Goal: Task Accomplishment & Management: Use online tool/utility

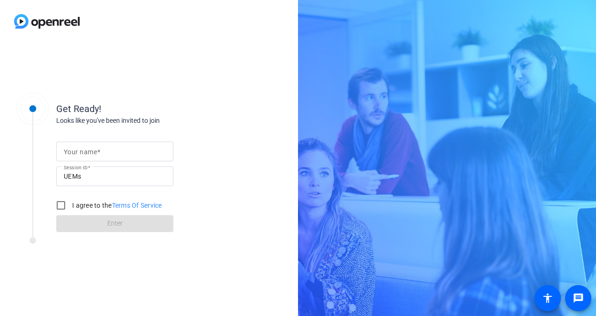
click at [88, 150] on mat-label "Your name" at bounding box center [80, 151] width 33 height 7
click at [88, 150] on input "Your name" at bounding box center [115, 151] width 102 height 11
type input "[PERSON_NAME]"
click at [62, 206] on input "I agree to the Terms Of Service" at bounding box center [61, 205] width 19 height 19
checkbox input "true"
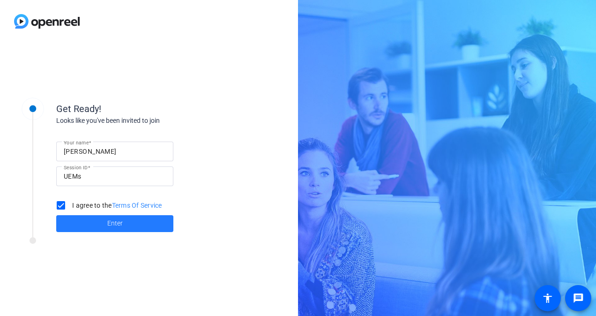
click at [99, 225] on span at bounding box center [114, 223] width 117 height 22
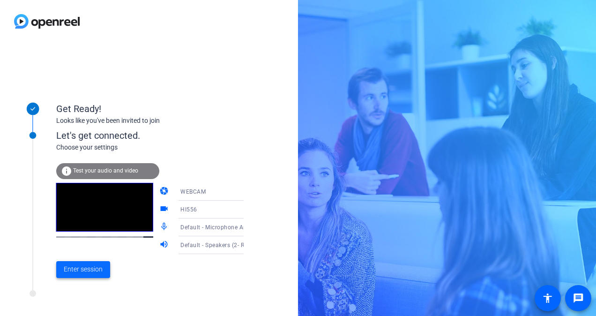
click at [75, 268] on span "Enter session" at bounding box center [83, 269] width 39 height 10
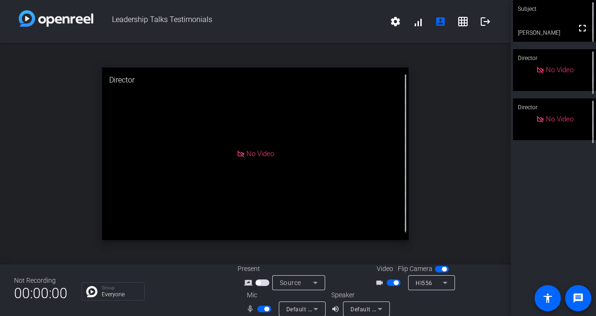
click at [393, 284] on span "button" at bounding box center [395, 282] width 5 height 5
click at [391, 284] on span "button" at bounding box center [393, 282] width 14 height 7
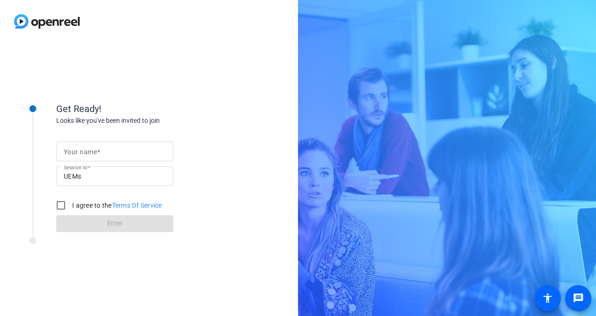
click at [87, 150] on mat-label "Your name" at bounding box center [80, 151] width 33 height 7
click at [87, 150] on input "Your name" at bounding box center [115, 151] width 102 height 11
type input "[PERSON_NAME]"
click at [61, 205] on input "I agree to the Terms Of Service" at bounding box center [61, 205] width 19 height 19
checkbox input "true"
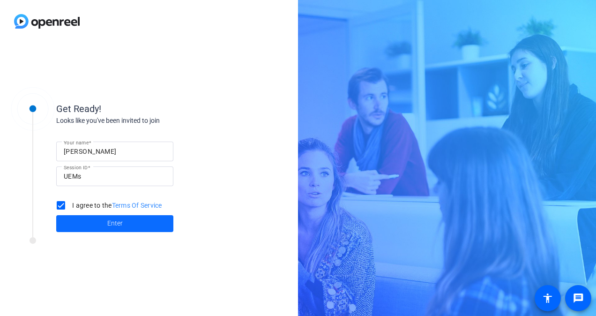
click at [96, 222] on span at bounding box center [114, 223] width 117 height 22
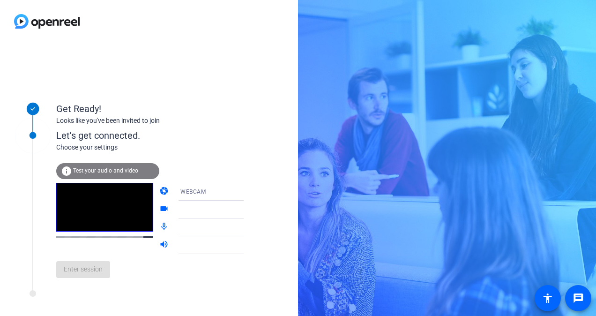
click at [124, 172] on span "Test your audio and video" at bounding box center [105, 170] width 65 height 7
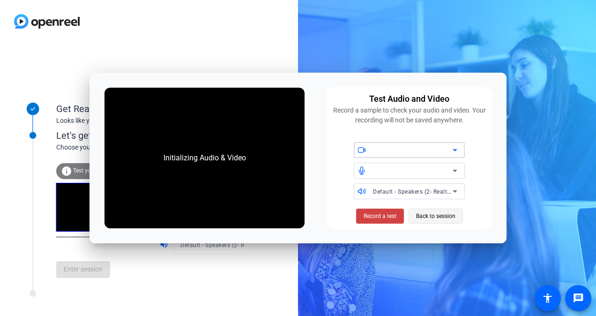
click at [432, 215] on span "Back to session" at bounding box center [435, 216] width 39 height 18
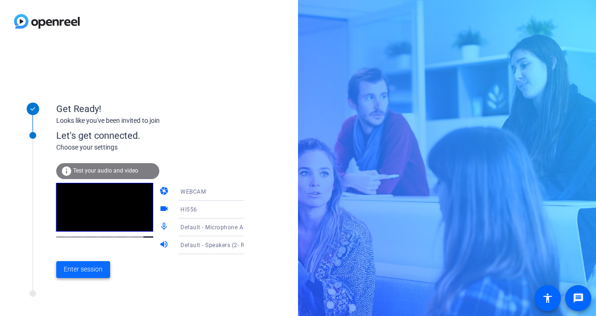
click at [92, 268] on span "Enter session" at bounding box center [83, 269] width 39 height 10
